Goal: Entertainment & Leisure: Browse casually

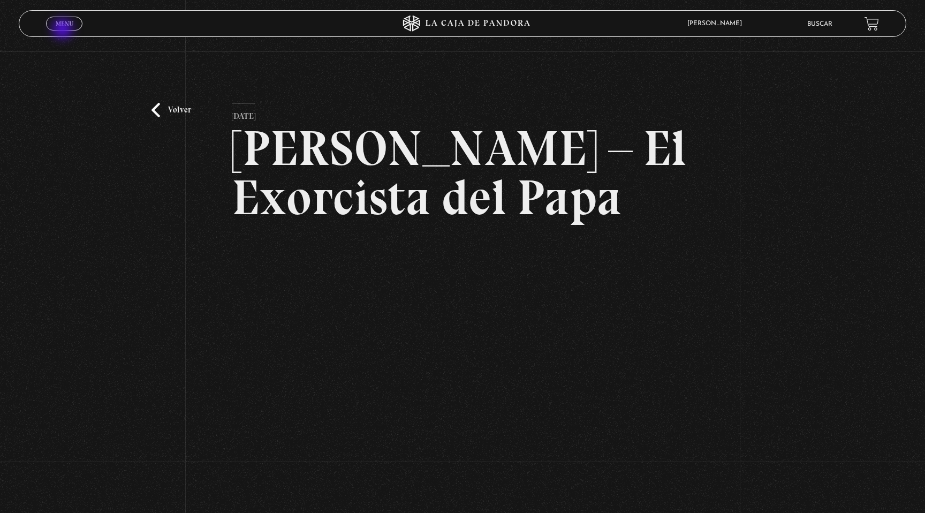
click at [64, 30] on link "Menu Cerrar" at bounding box center [64, 24] width 36 height 14
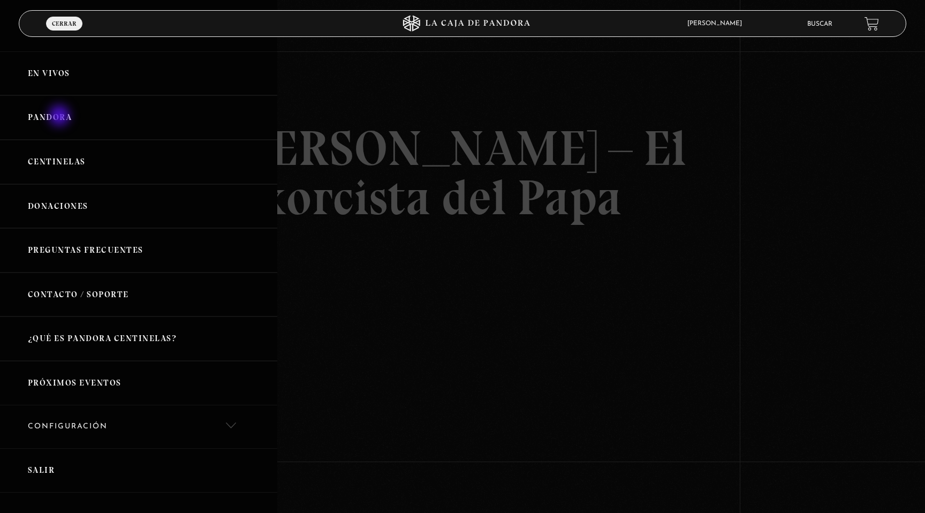
click at [61, 117] on link "Pandora" at bounding box center [138, 117] width 277 height 44
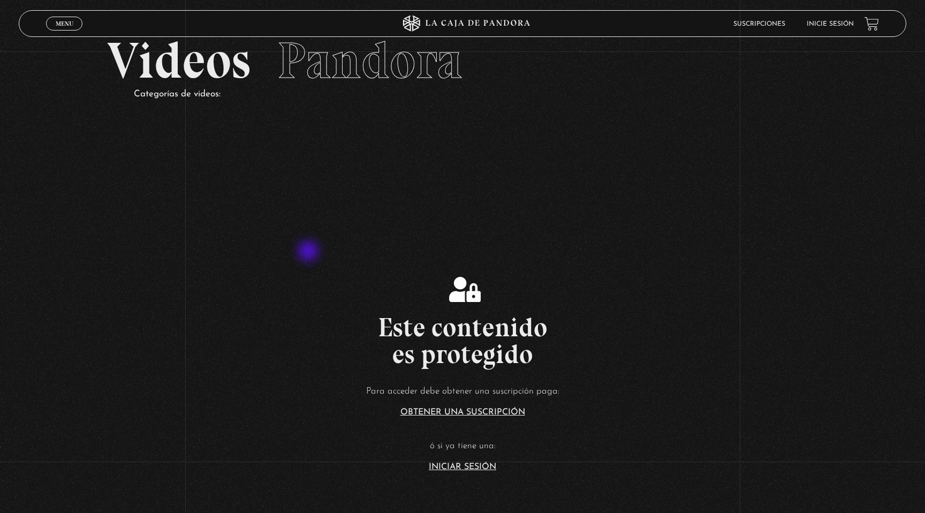
scroll to position [49, 0]
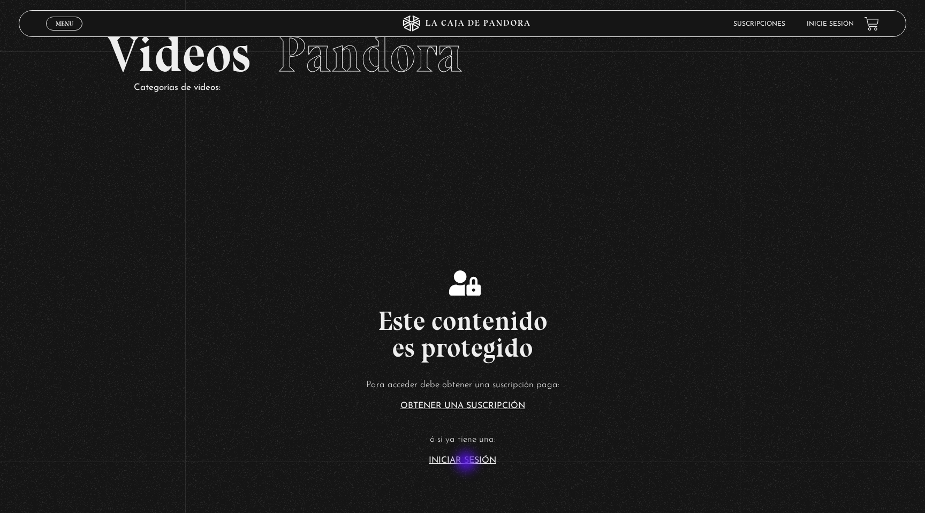
click at [468, 463] on link "Iniciar Sesión" at bounding box center [462, 460] width 67 height 9
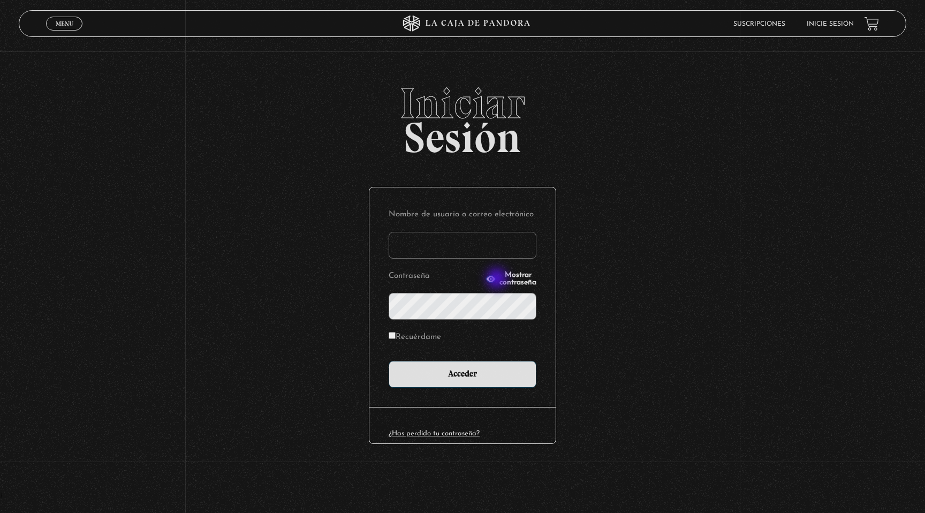
type input "indirastudnicki@gmail.com"
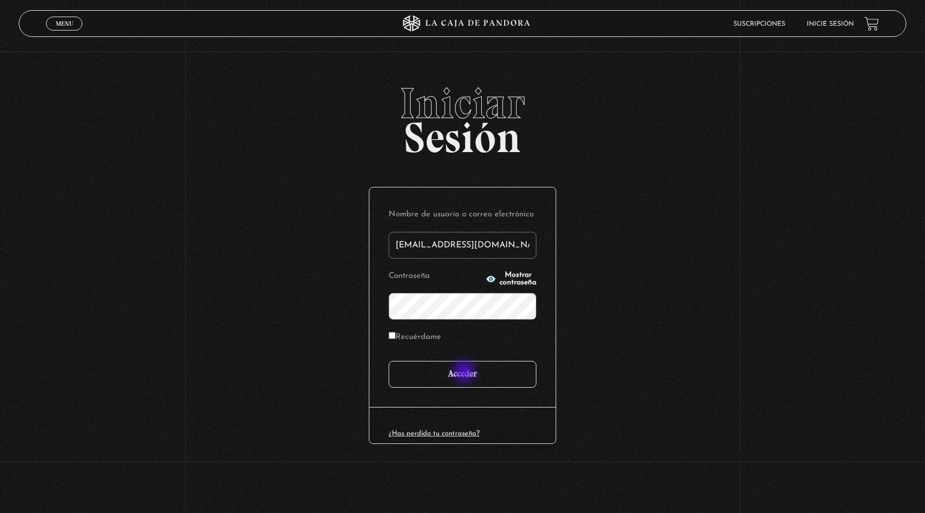
click at [466, 375] on input "Acceder" at bounding box center [463, 374] width 148 height 27
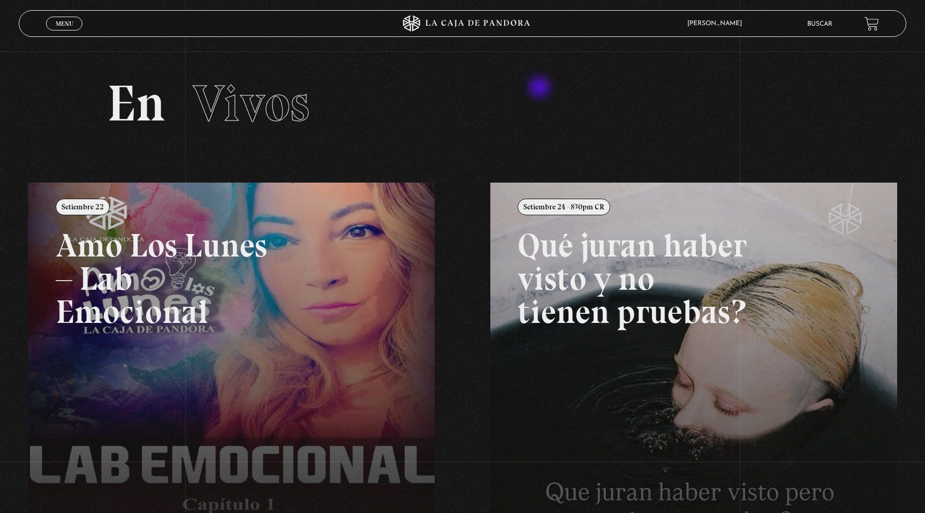
click at [541, 89] on h2 "En Vivos" at bounding box center [462, 103] width 711 height 51
click at [62, 21] on span "Menu" at bounding box center [65, 23] width 18 height 6
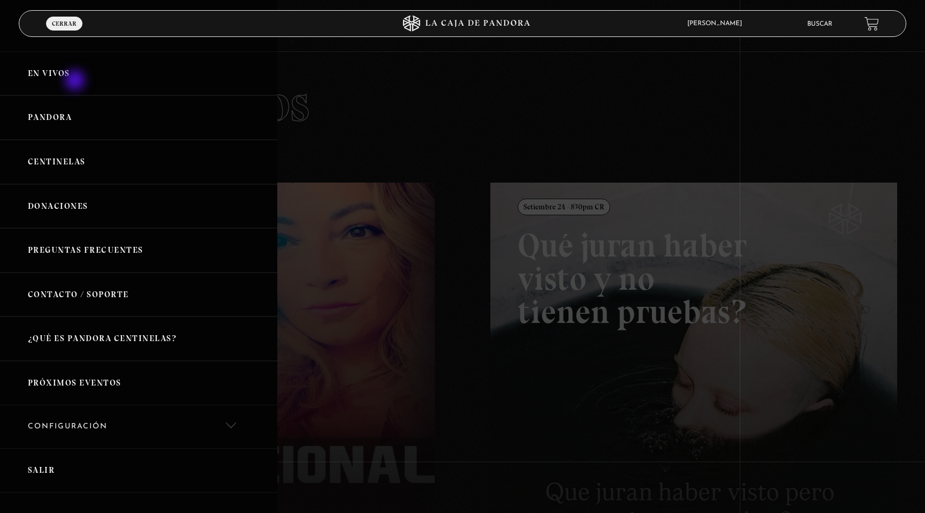
click at [77, 81] on link "En vivos" at bounding box center [138, 73] width 277 height 44
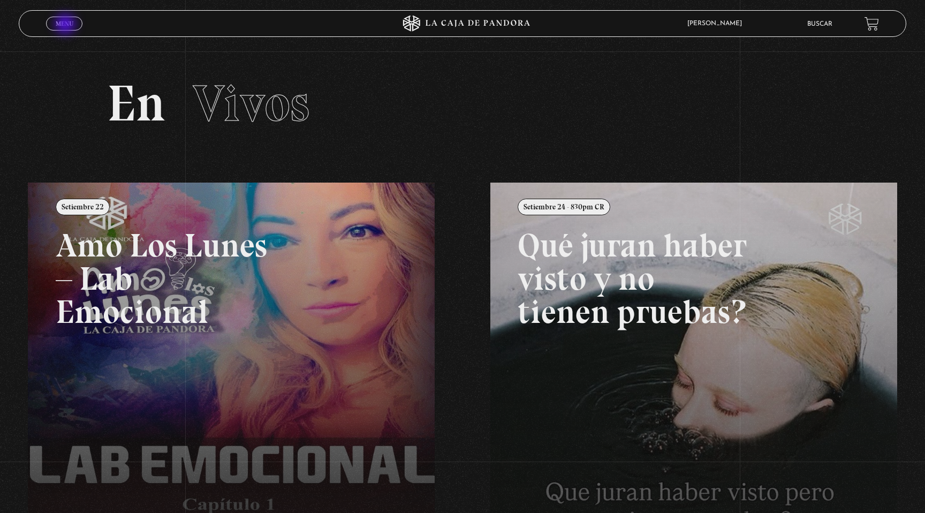
click at [66, 25] on span "Menu" at bounding box center [65, 23] width 18 height 6
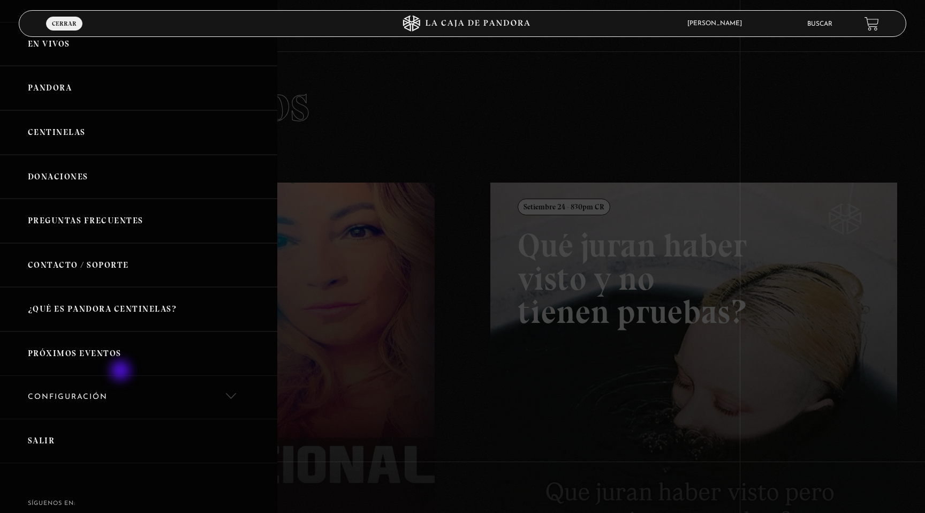
scroll to position [30, 0]
click at [125, 352] on link "Próximos Eventos" at bounding box center [138, 353] width 277 height 44
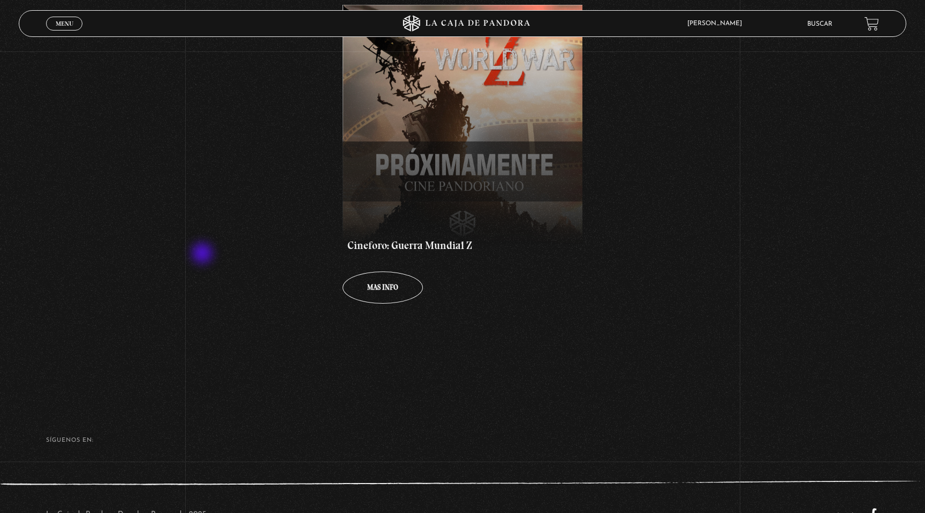
scroll to position [341, 0]
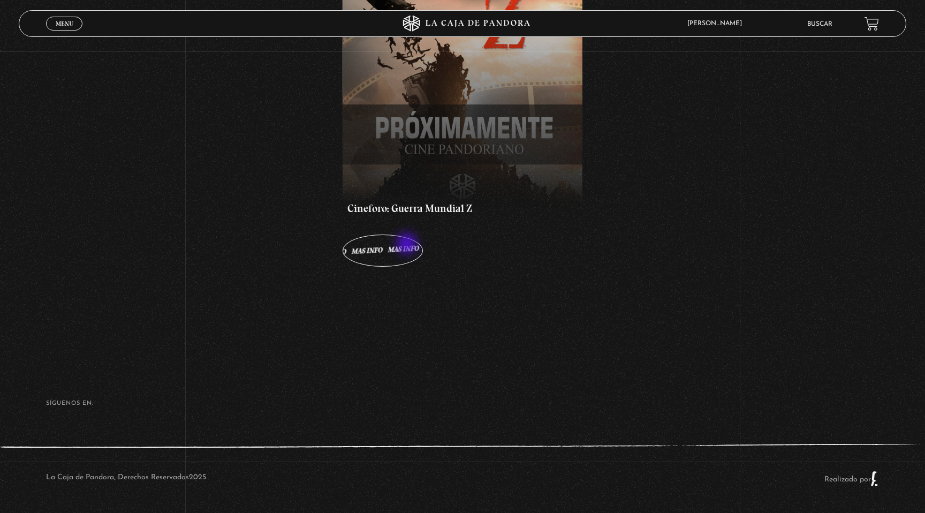
click at [408, 245] on link "Mas info Mas info Mas info Mas info Mas info" at bounding box center [383, 251] width 80 height 32
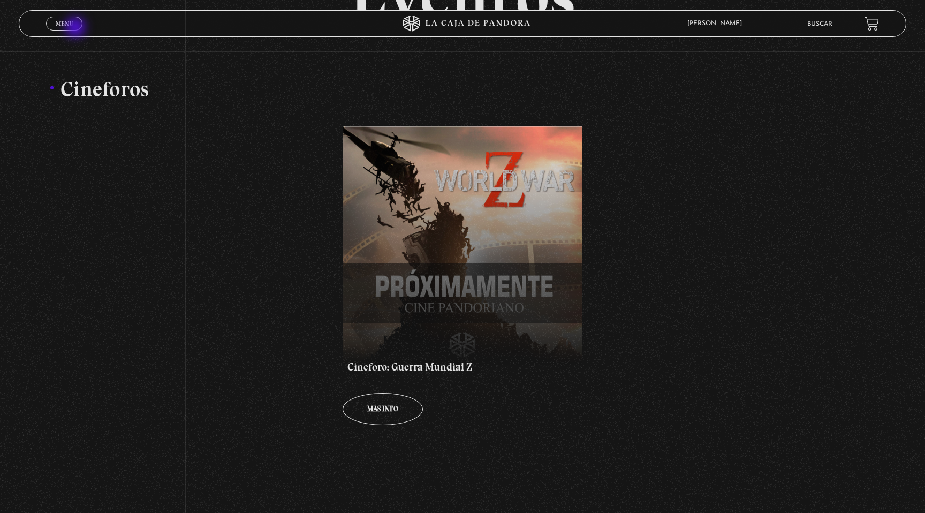
scroll to position [49, 0]
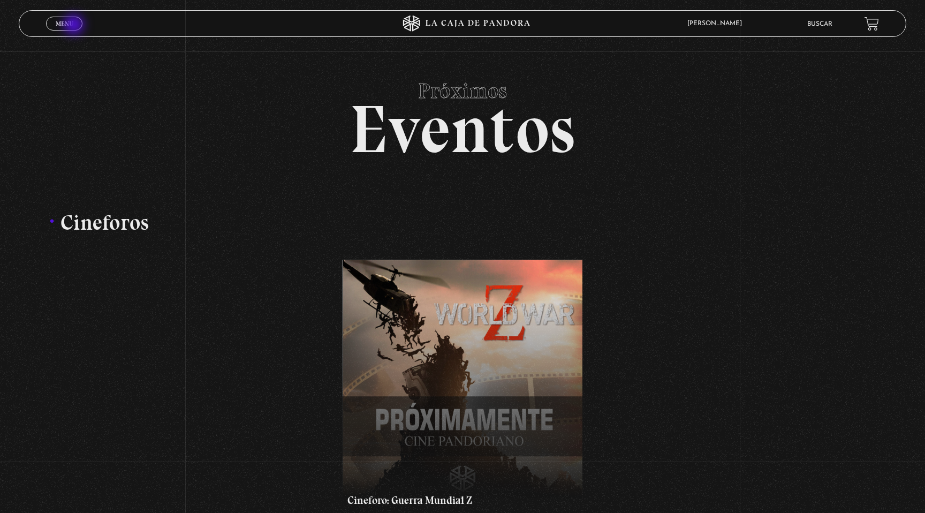
click at [73, 25] on link "Menu Cerrar" at bounding box center [64, 24] width 36 height 14
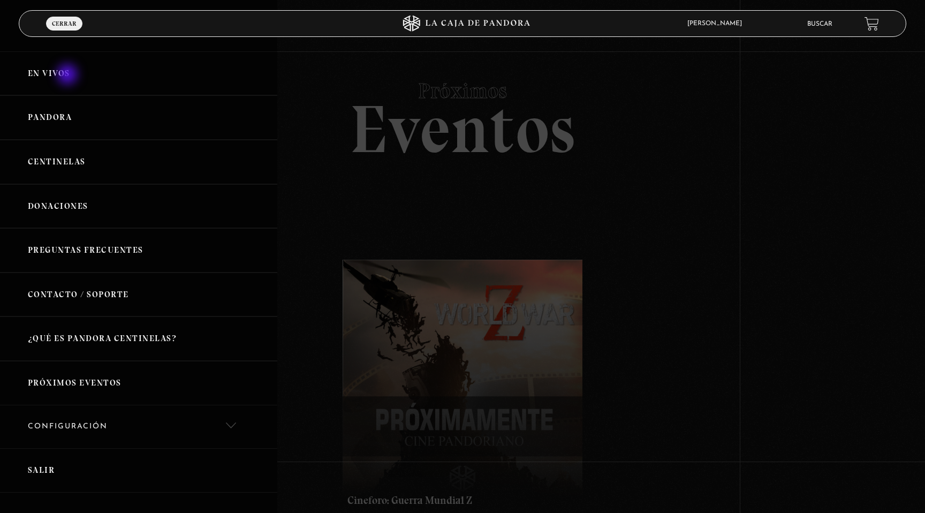
click at [69, 76] on link "En vivos" at bounding box center [138, 73] width 277 height 44
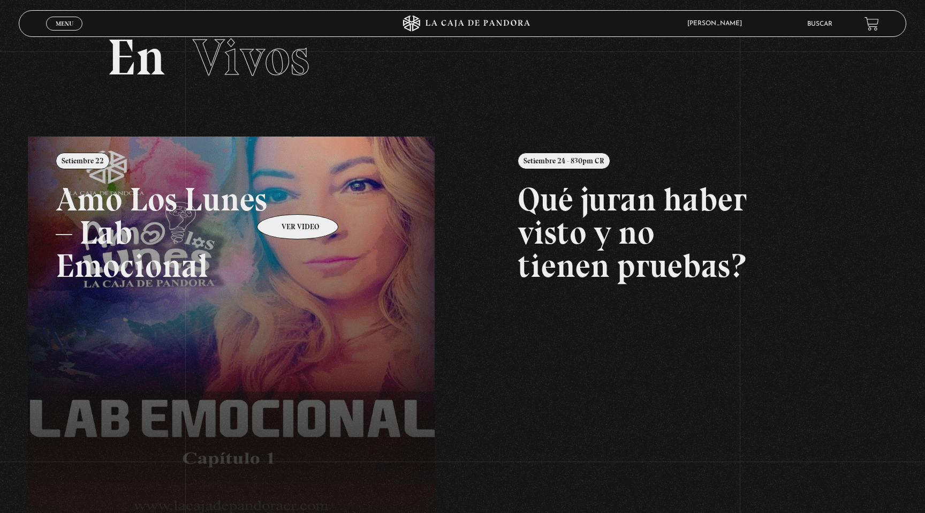
scroll to position [47, 0]
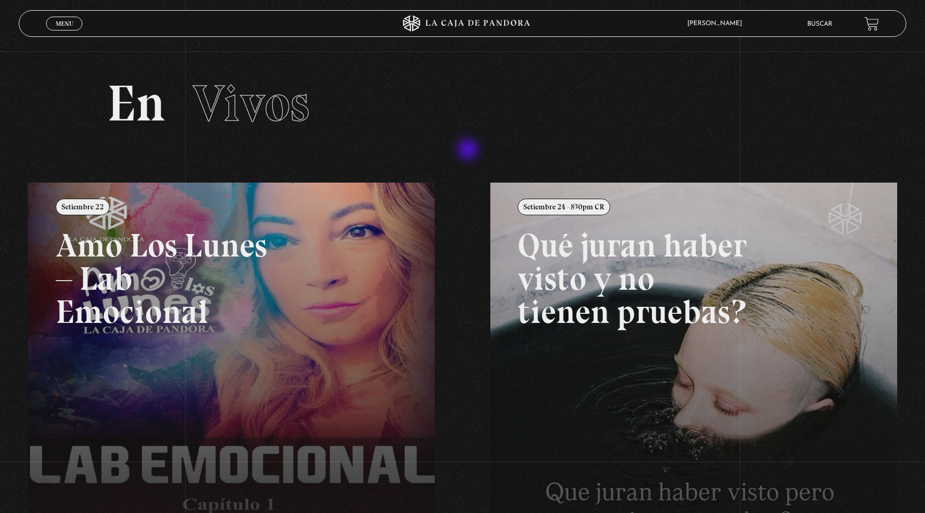
click at [442, 140] on section "En Vivos" at bounding box center [462, 116] width 925 height 131
click at [78, 29] on div "Menu Cerrar" at bounding box center [184, 24] width 277 height 26
click at [77, 29] on link "Menu Cerrar" at bounding box center [64, 24] width 36 height 14
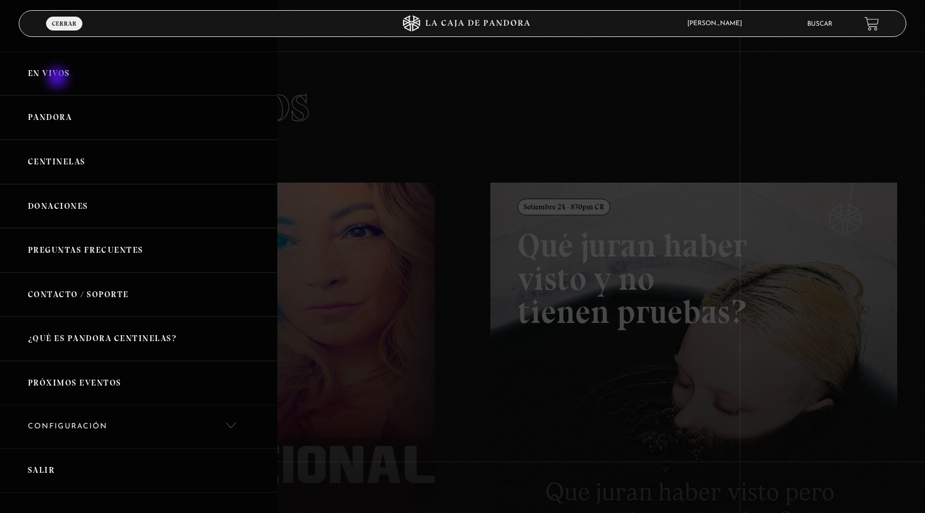
click at [58, 79] on link "En vivos" at bounding box center [138, 73] width 277 height 44
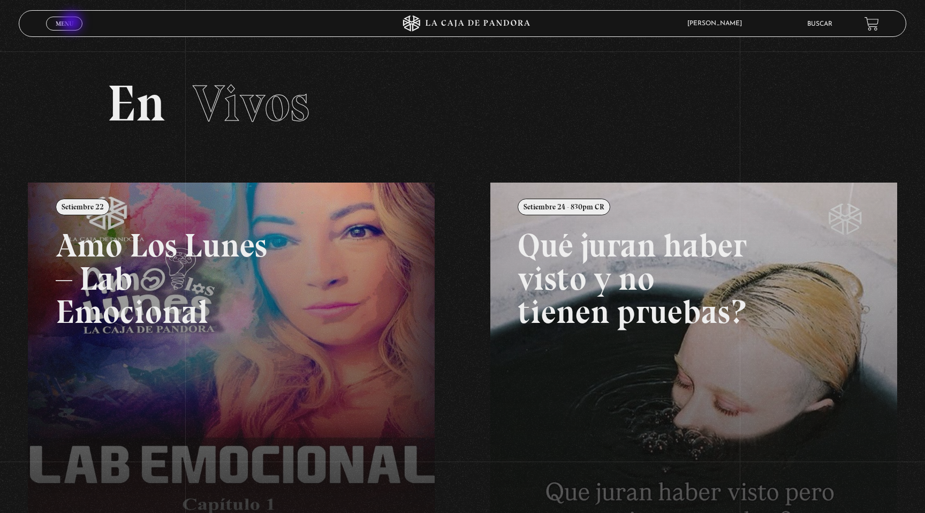
click at [73, 23] on span "Menu" at bounding box center [65, 23] width 18 height 6
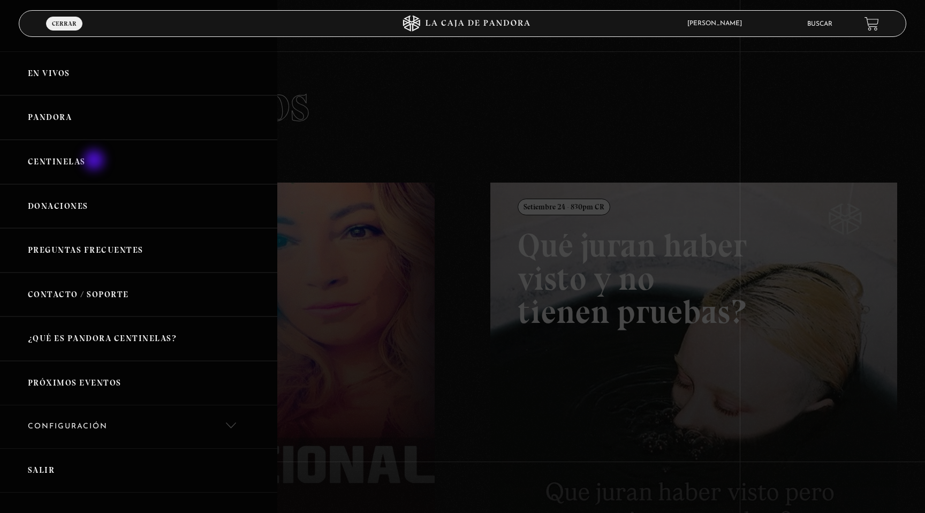
click at [95, 161] on link "Centinelas" at bounding box center [138, 162] width 277 height 44
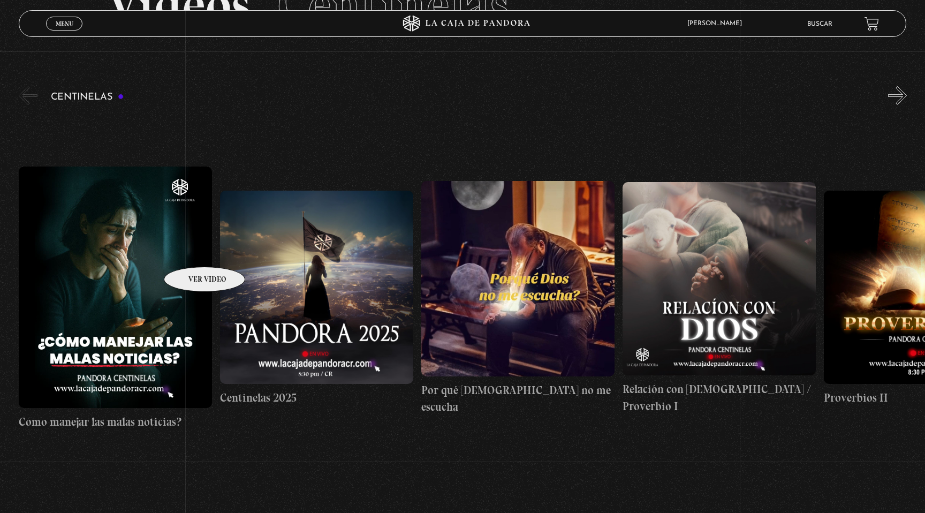
scroll to position [106, 0]
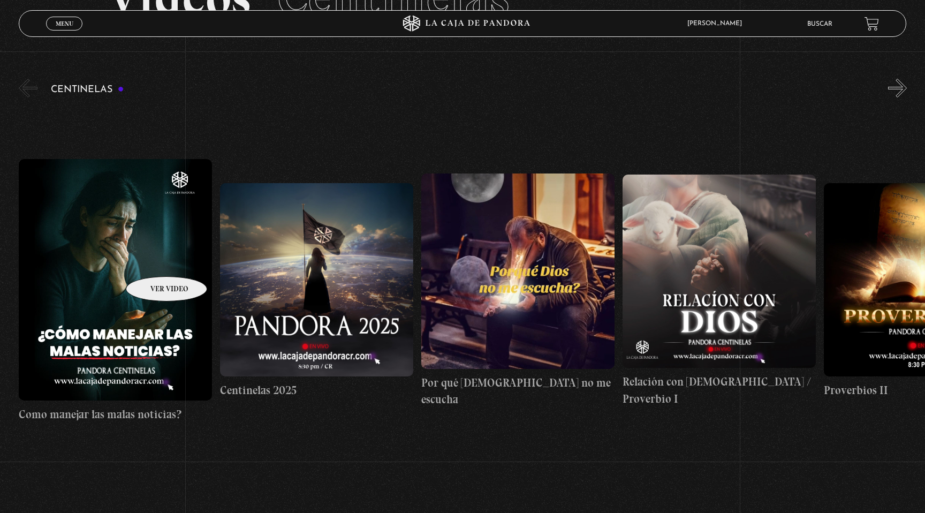
click at [153, 260] on figure at bounding box center [115, 280] width 193 height 242
click at [101, 244] on figure at bounding box center [115, 280] width 193 height 242
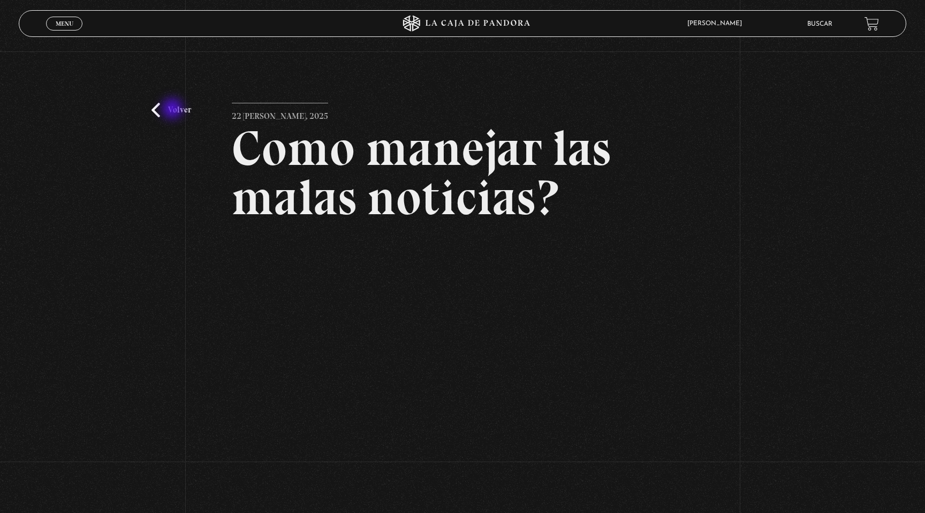
click at [174, 110] on link "Volver" at bounding box center [172, 110] width 40 height 14
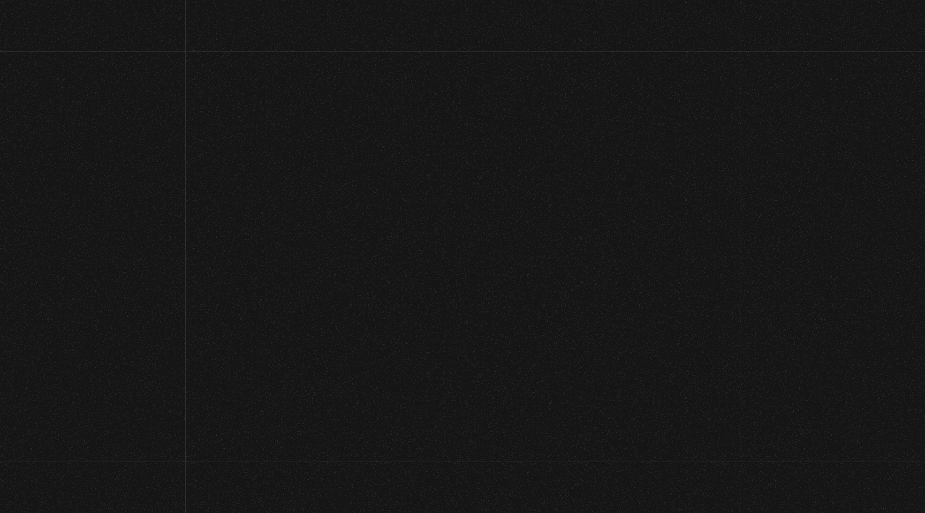
scroll to position [111, 0]
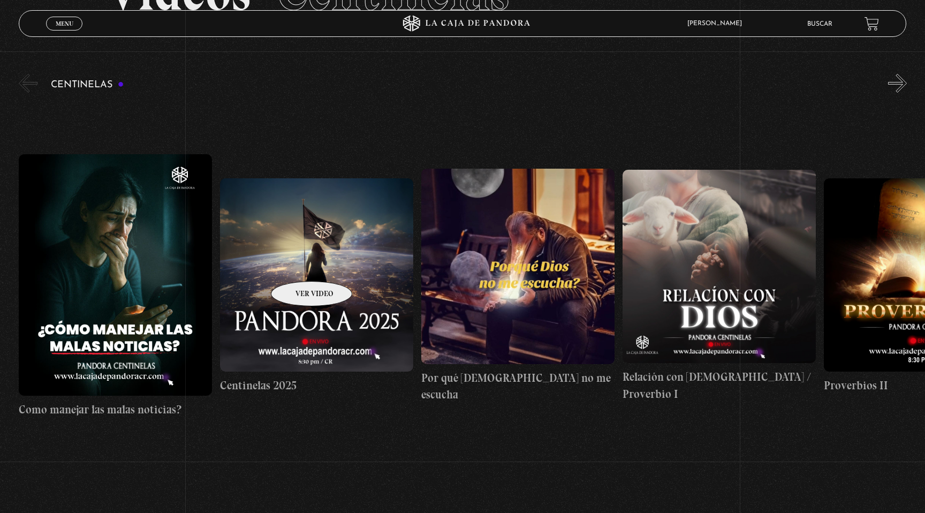
click at [298, 265] on figure at bounding box center [316, 274] width 193 height 193
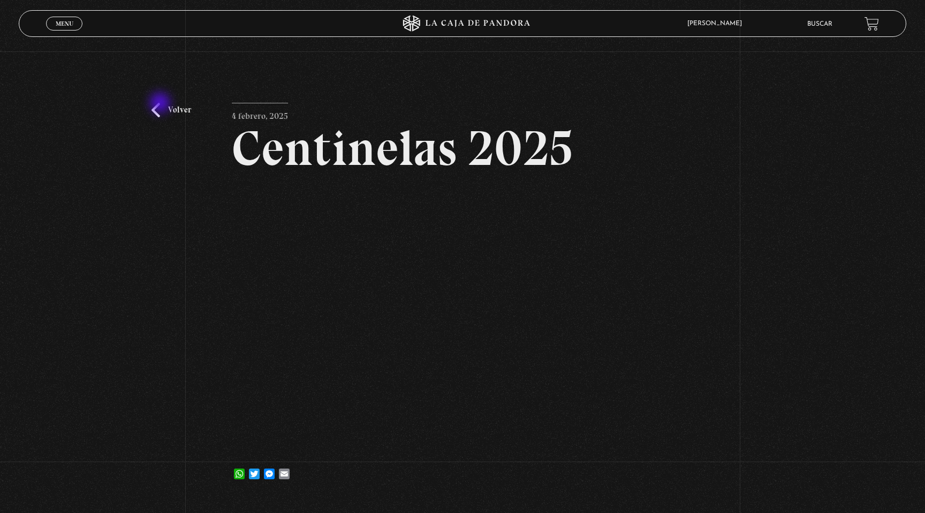
click at [161, 104] on link "Volver" at bounding box center [172, 110] width 40 height 14
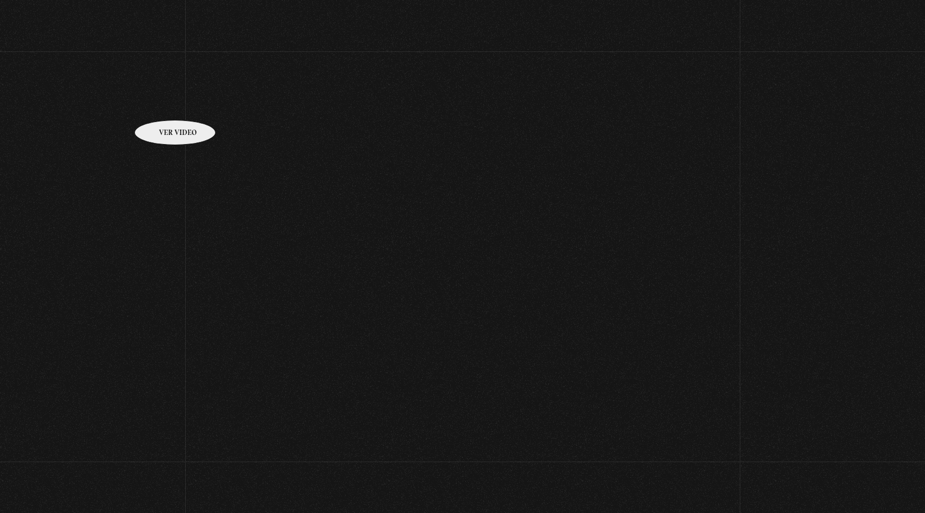
scroll to position [111, 0]
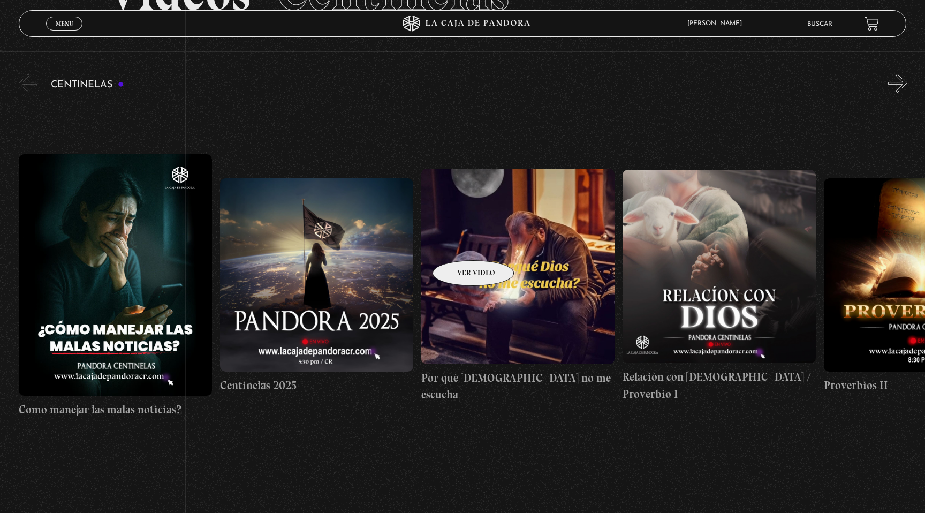
click at [460, 244] on figure at bounding box center [518, 266] width 193 height 195
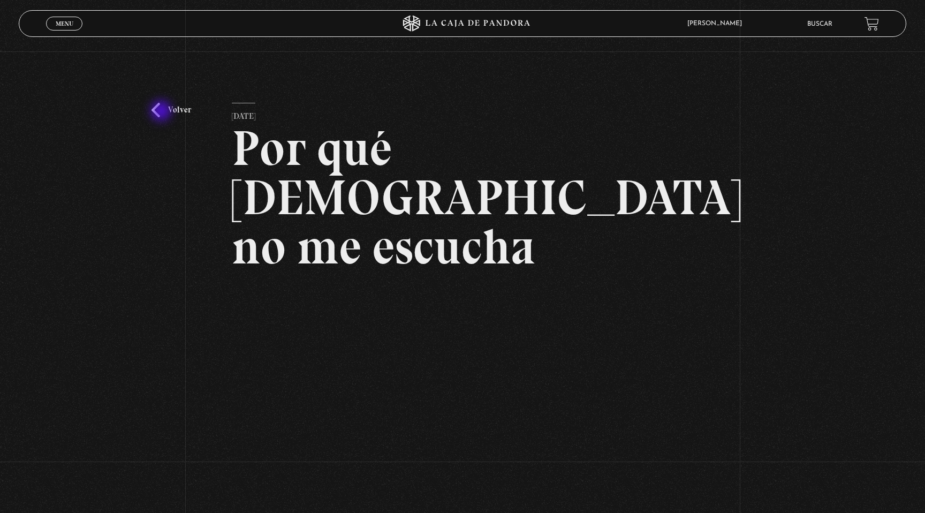
click at [162, 112] on link "Volver" at bounding box center [172, 110] width 40 height 14
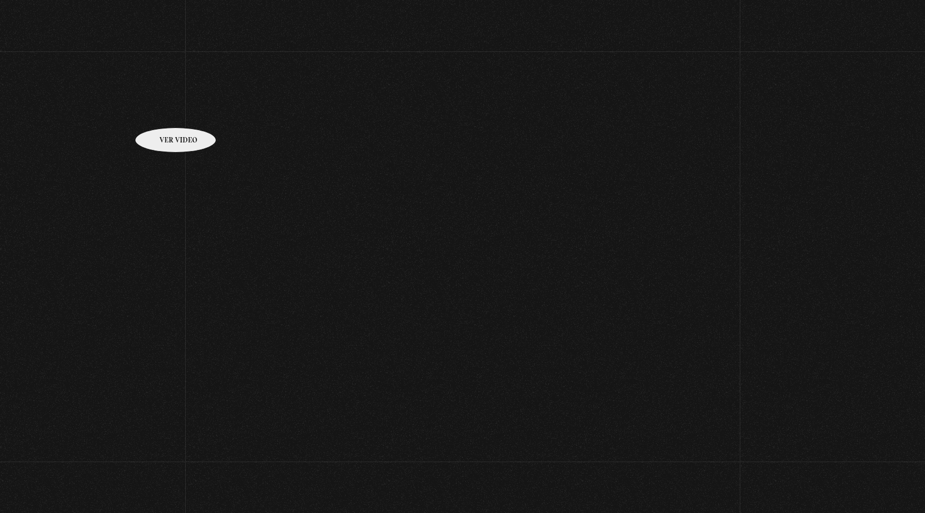
scroll to position [111, 0]
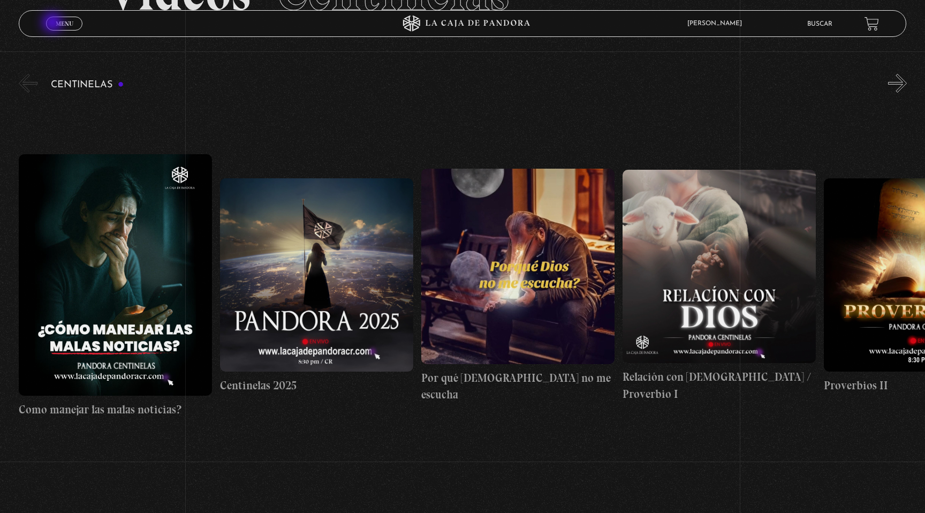
click at [54, 24] on link "Menu Cerrar" at bounding box center [64, 24] width 36 height 14
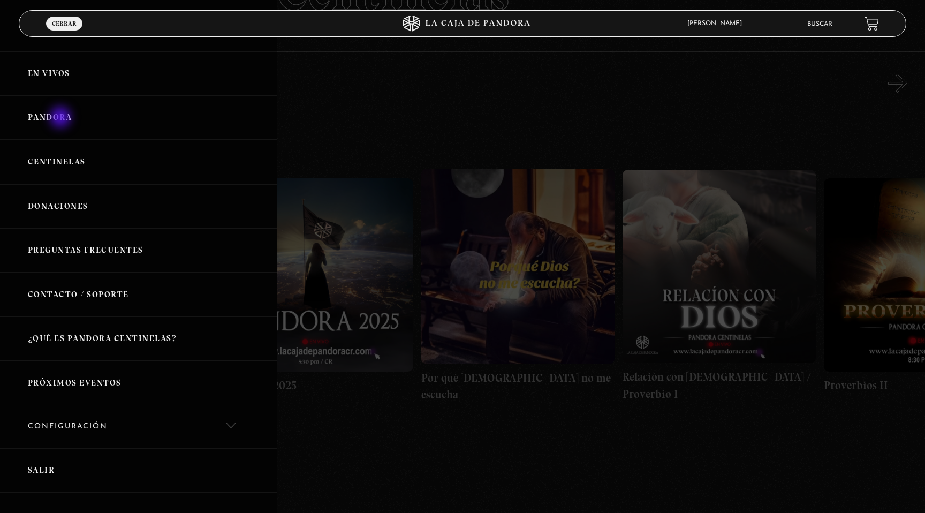
click at [62, 118] on link "Pandora" at bounding box center [138, 117] width 277 height 44
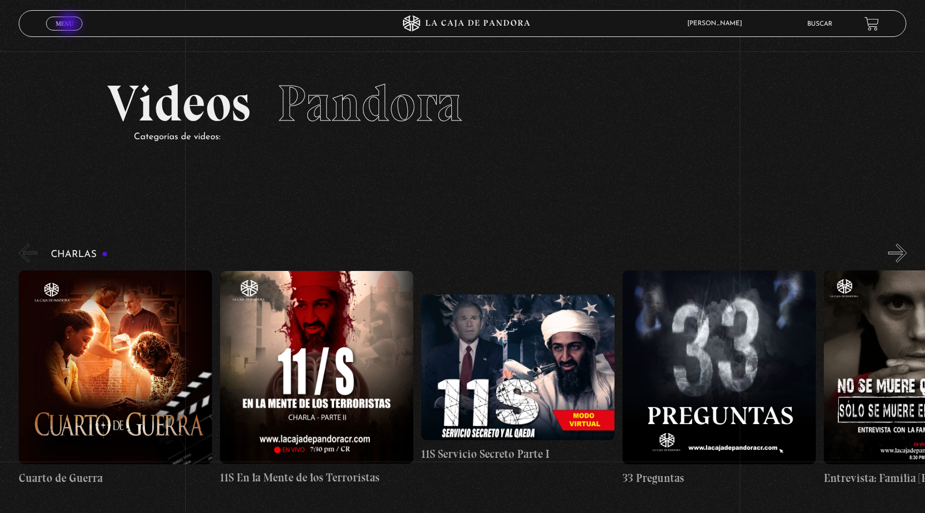
click at [64, 26] on span "Menu" at bounding box center [65, 23] width 18 height 6
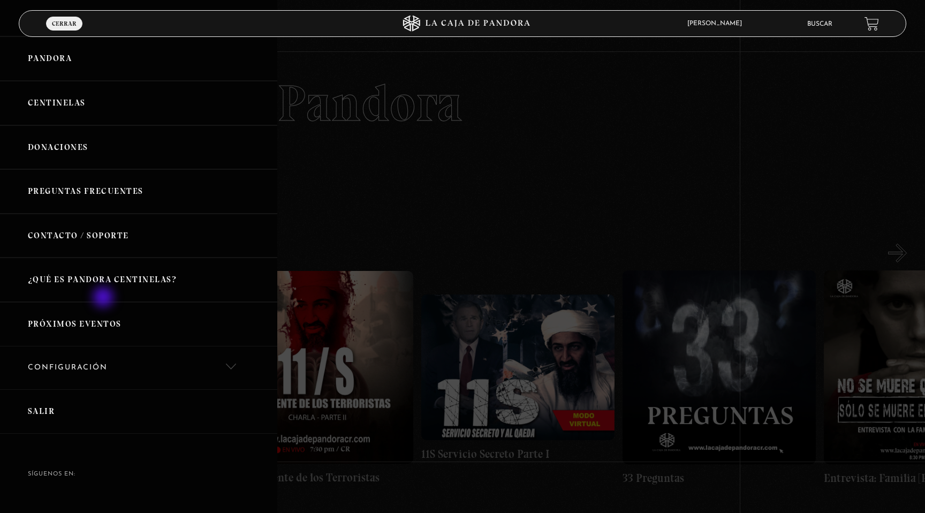
scroll to position [82, 0]
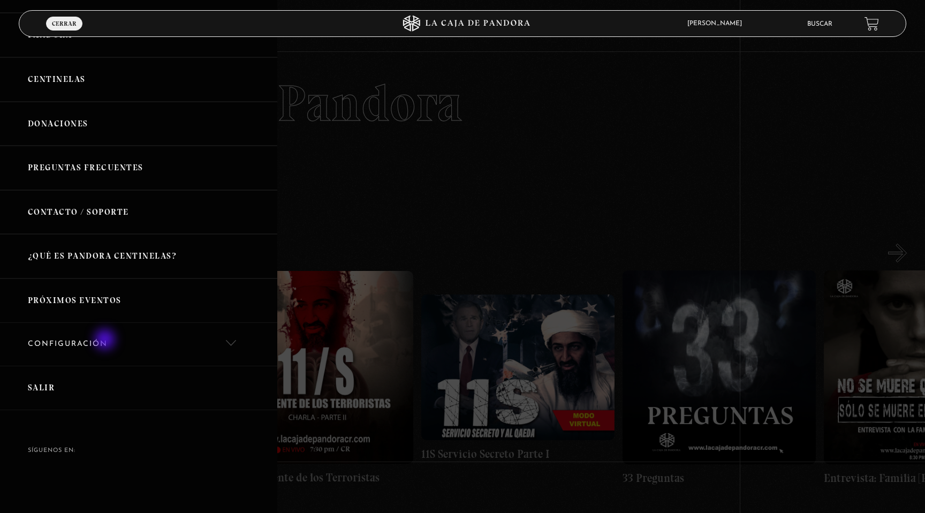
click at [106, 341] on link "Configuración" at bounding box center [138, 344] width 277 height 43
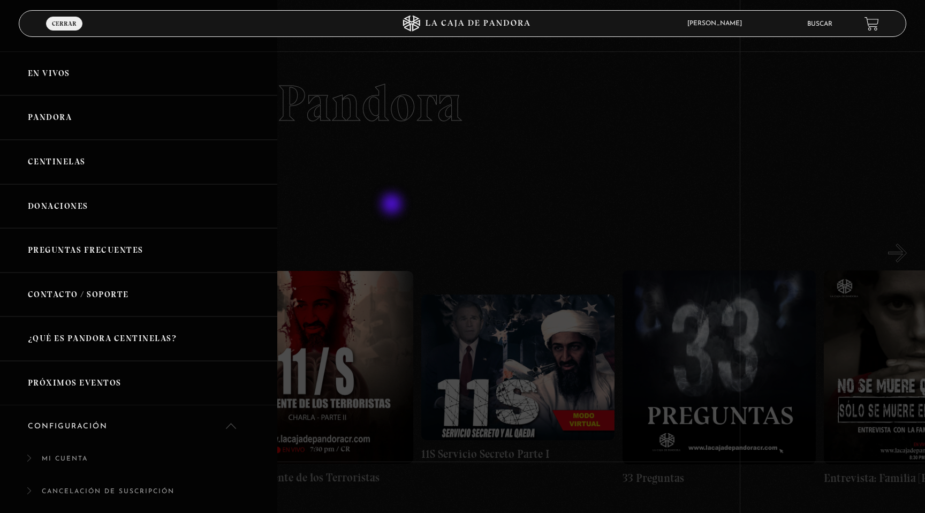
click at [396, 206] on div at bounding box center [462, 256] width 925 height 513
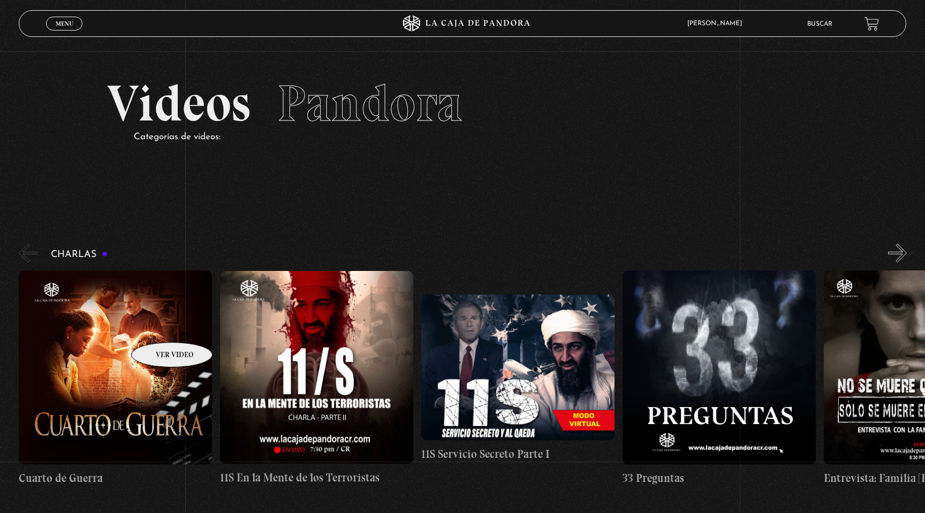
click at [158, 326] on figure at bounding box center [115, 366] width 193 height 193
click at [129, 351] on figure at bounding box center [115, 366] width 193 height 193
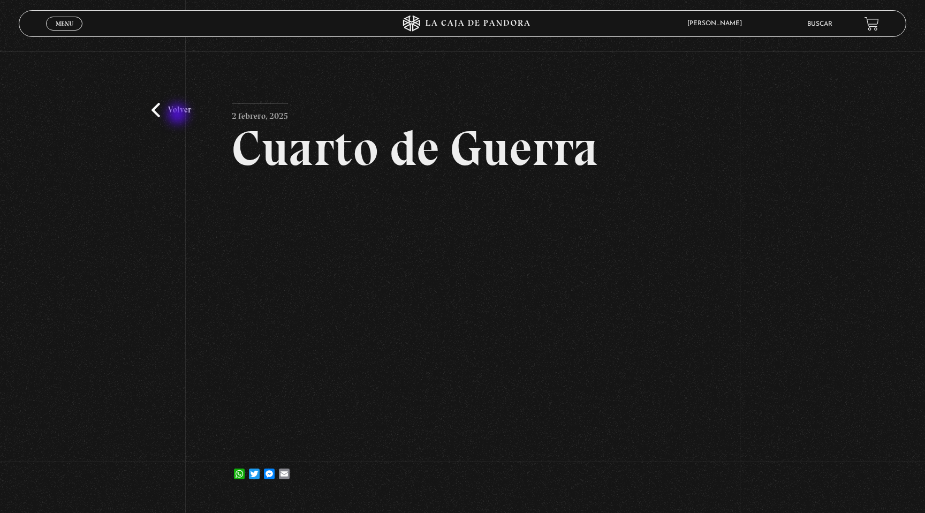
click at [179, 115] on link "Volver" at bounding box center [172, 110] width 40 height 14
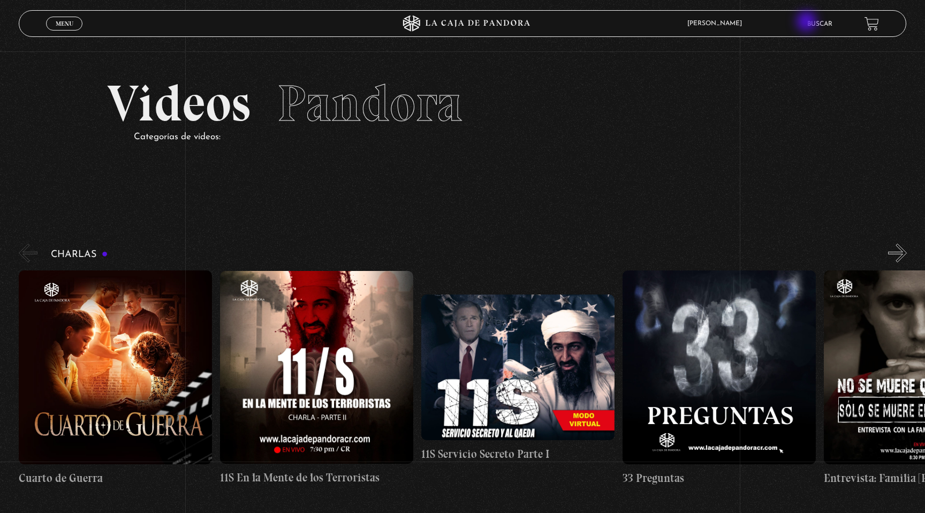
click at [816, 23] on link "Buscar" at bounding box center [820, 24] width 25 height 6
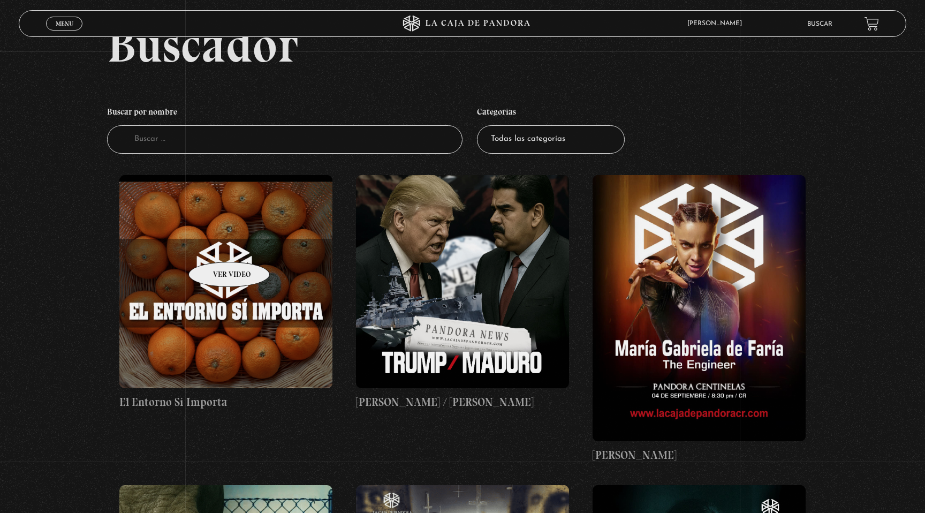
scroll to position [92, 0]
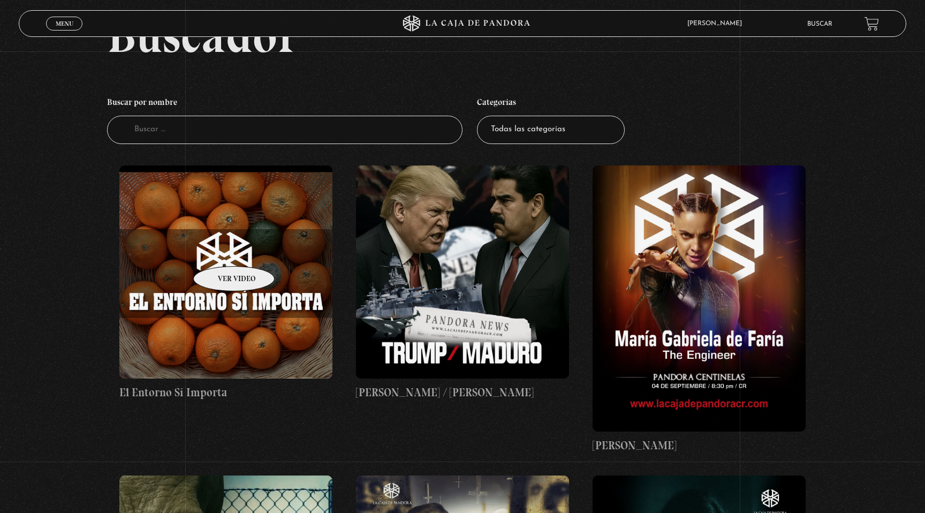
click at [220, 250] on figure at bounding box center [225, 271] width 213 height 213
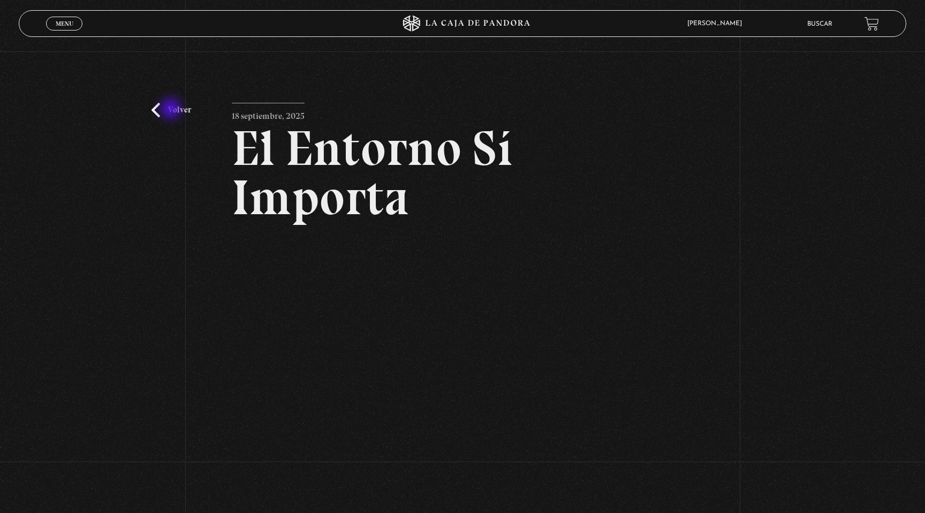
click at [172, 110] on link "Volver" at bounding box center [172, 110] width 40 height 14
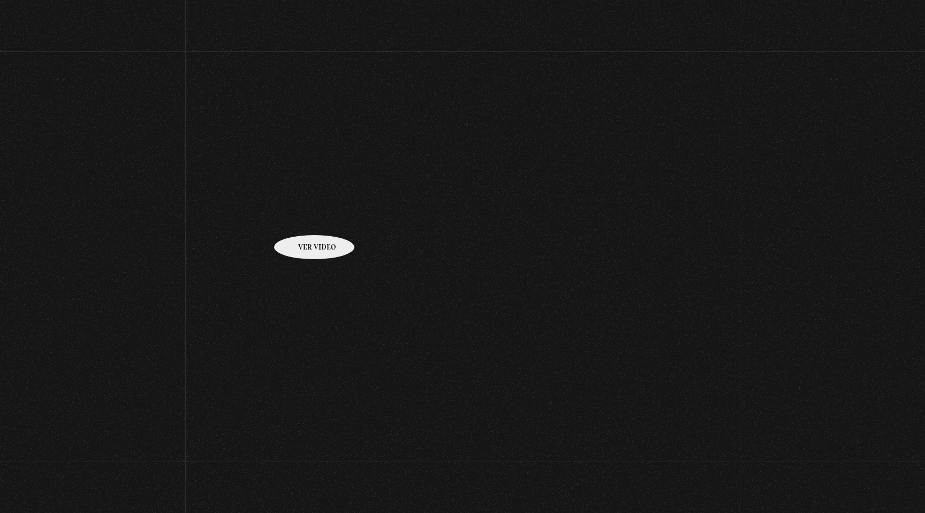
scroll to position [92, 0]
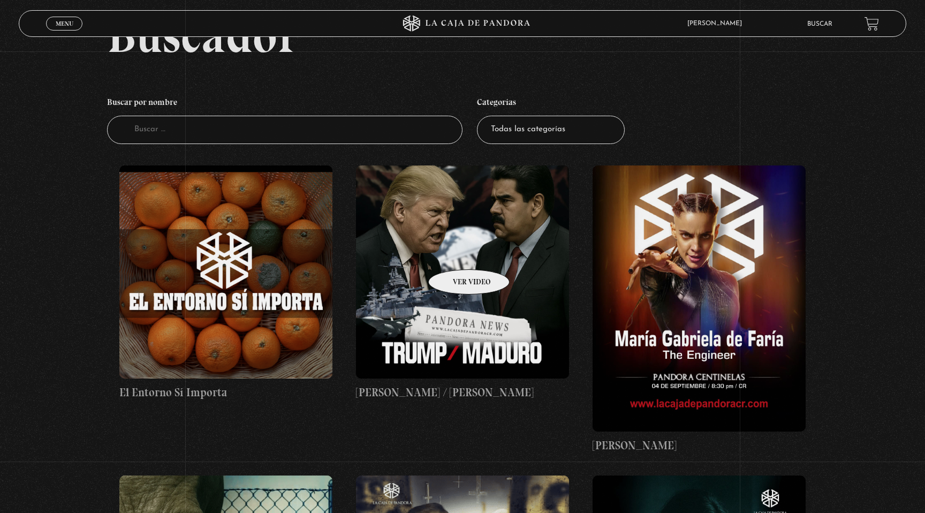
click at [455, 253] on figure at bounding box center [462, 271] width 213 height 213
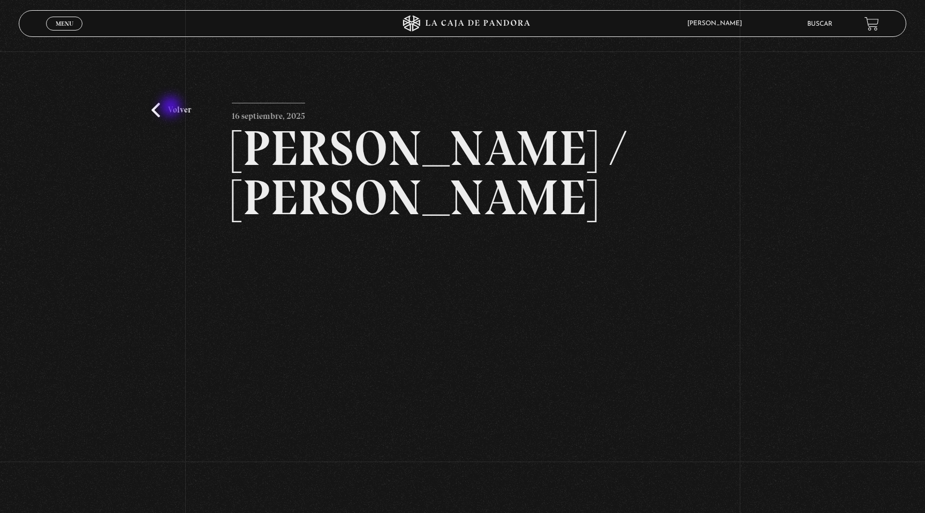
click at [172, 108] on link "Volver" at bounding box center [172, 110] width 40 height 14
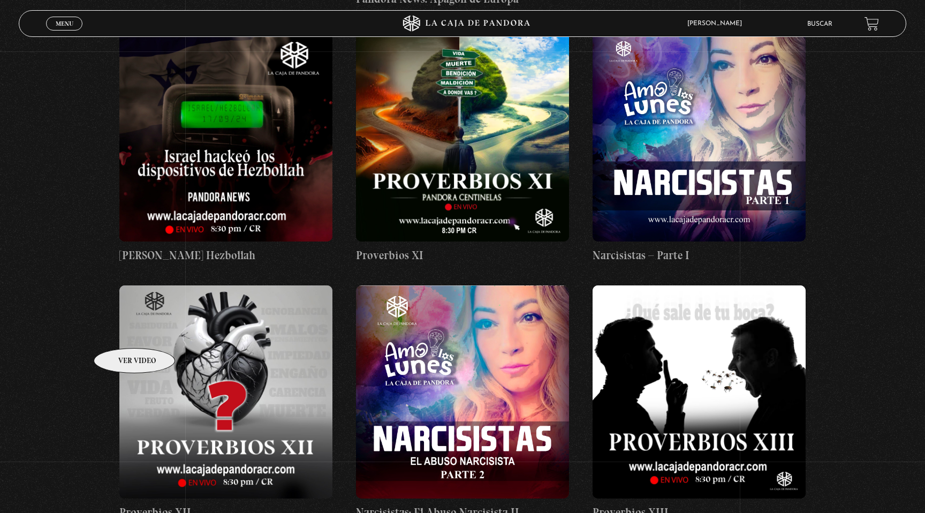
scroll to position [3237, 0]
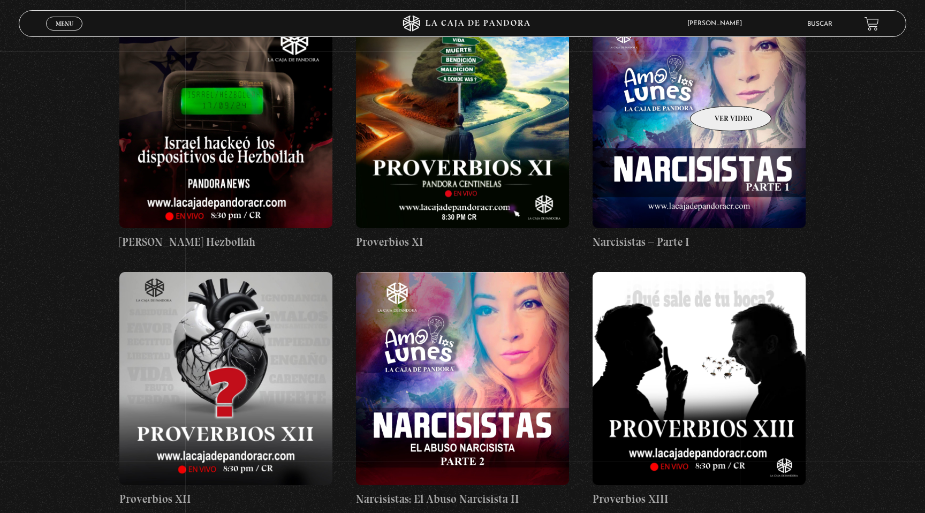
click at [717, 90] on figure at bounding box center [699, 121] width 213 height 213
